Goal: Information Seeking & Learning: Learn about a topic

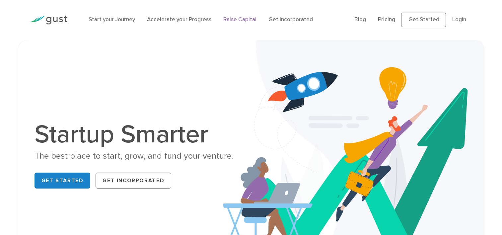
click at [241, 21] on link "Raise Capital" at bounding box center [239, 19] width 33 height 7
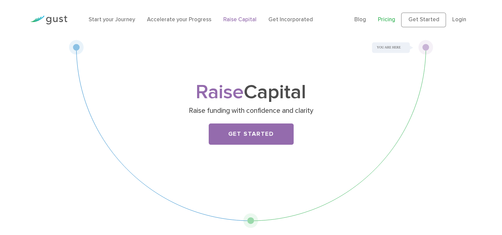
click at [395, 19] on link "Pricing" at bounding box center [386, 19] width 17 height 7
